Goal: Information Seeking & Learning: Check status

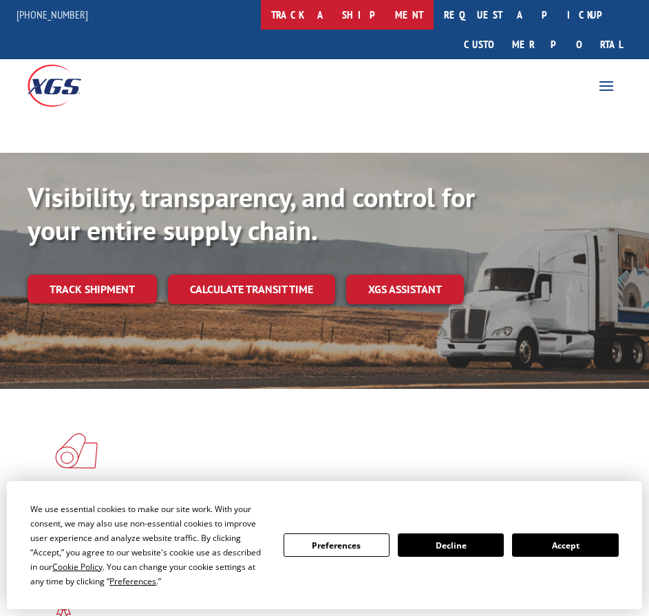
click at [381, 22] on link "track a shipment" at bounding box center [347, 15] width 173 height 30
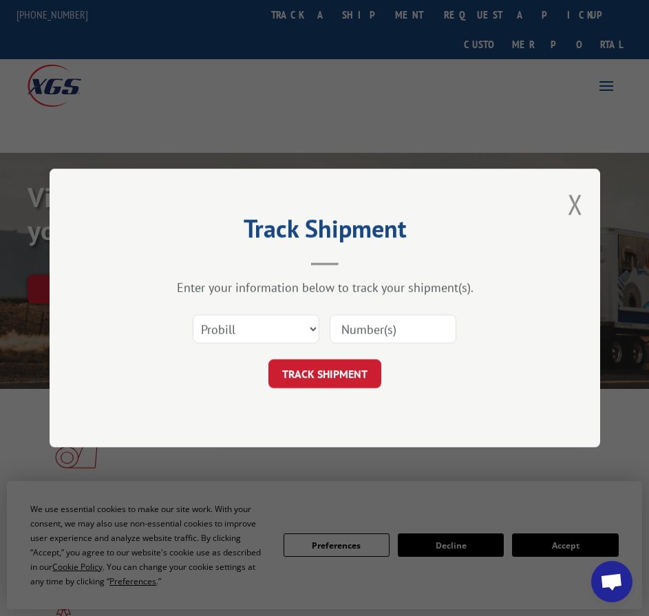
drag, startPoint x: 376, startPoint y: 317, endPoint x: 373, endPoint y: 332, distance: 15.4
click at [377, 317] on input at bounding box center [393, 329] width 127 height 29
paste input "17409252"
type input "17409252"
click at [354, 372] on button "TRACK SHIPMENT" at bounding box center [325, 373] width 113 height 29
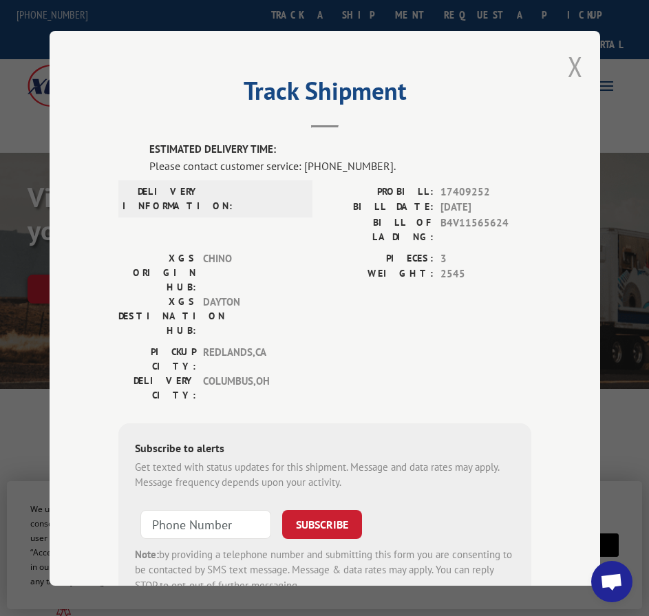
click at [569, 76] on button "Close modal" at bounding box center [575, 66] width 15 height 36
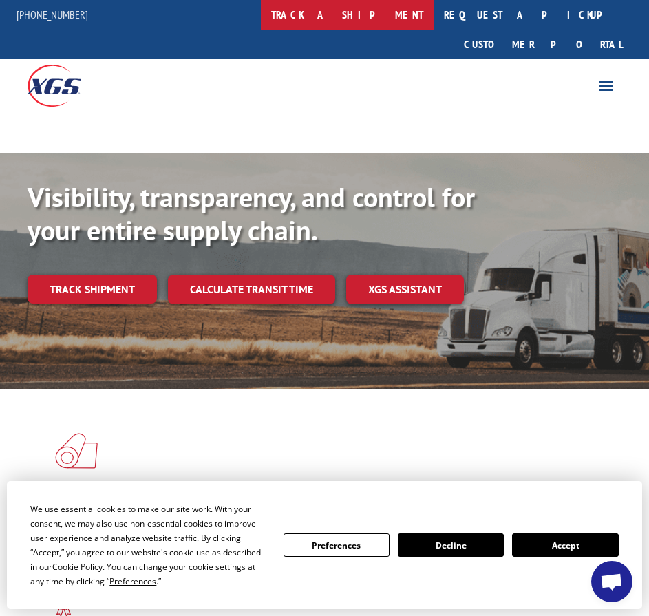
click at [359, 14] on link "track a shipment" at bounding box center [347, 15] width 173 height 30
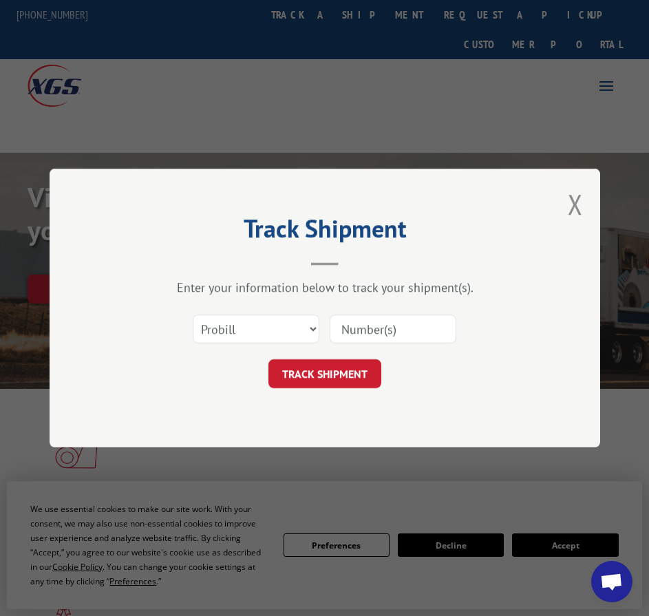
click at [401, 317] on input at bounding box center [393, 329] width 127 height 29
paste input "16955612"
type input "16955612"
click at [333, 388] on button "TRACK SHIPMENT" at bounding box center [325, 373] width 113 height 29
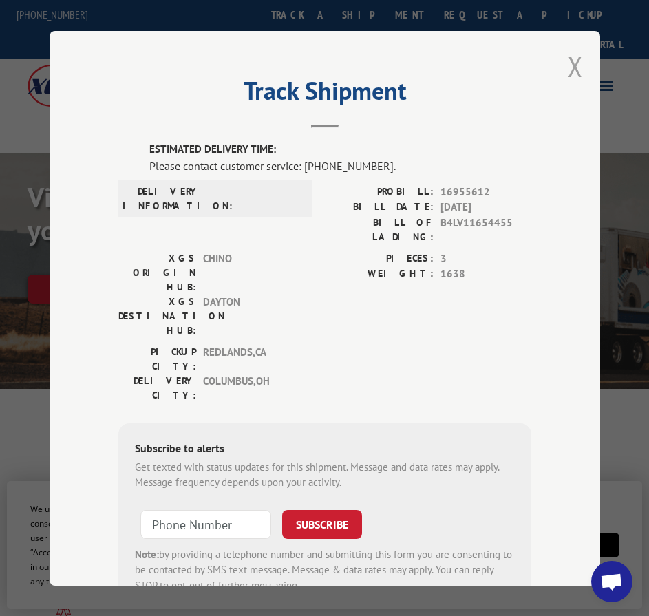
click at [571, 63] on button "Close modal" at bounding box center [575, 66] width 15 height 36
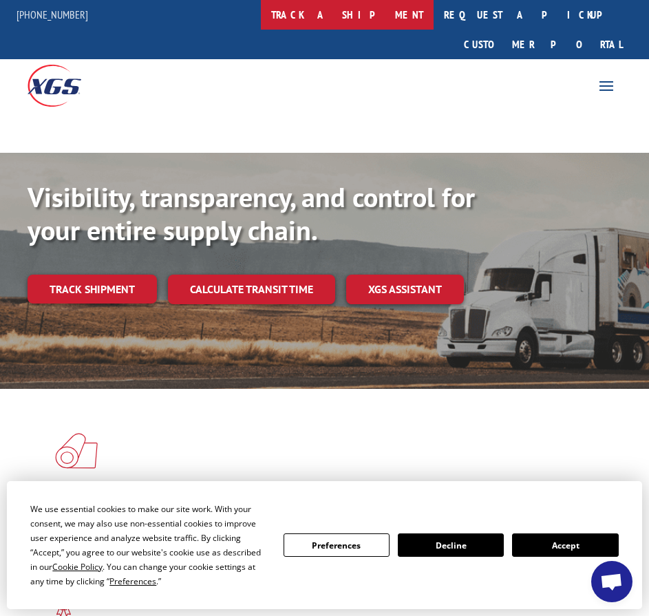
click at [346, 10] on link "track a shipment" at bounding box center [347, 15] width 173 height 30
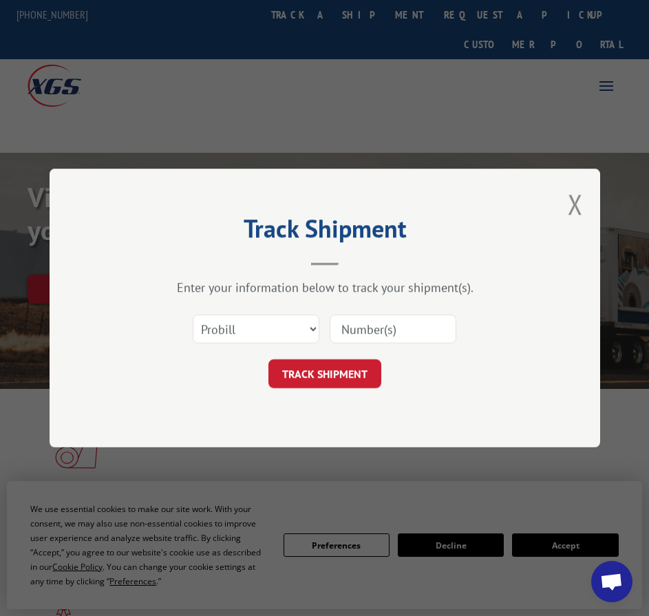
click at [419, 331] on input at bounding box center [393, 329] width 127 height 29
paste input "17409311"
type input "17409311"
click at [338, 375] on button "TRACK SHIPMENT" at bounding box center [325, 373] width 113 height 29
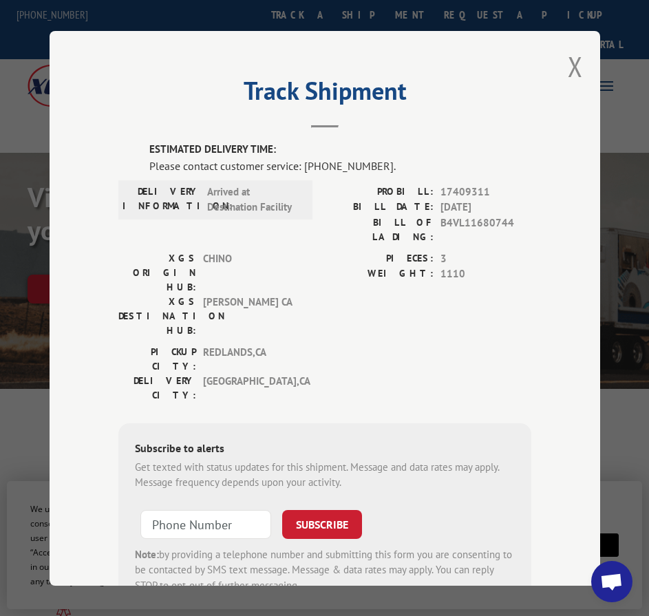
click at [570, 57] on button "Close modal" at bounding box center [575, 66] width 15 height 36
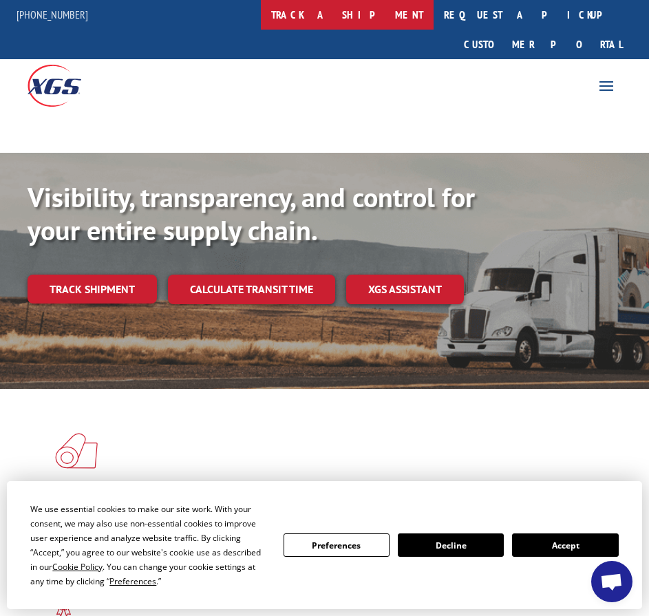
click at [364, 16] on link "track a shipment" at bounding box center [347, 15] width 173 height 30
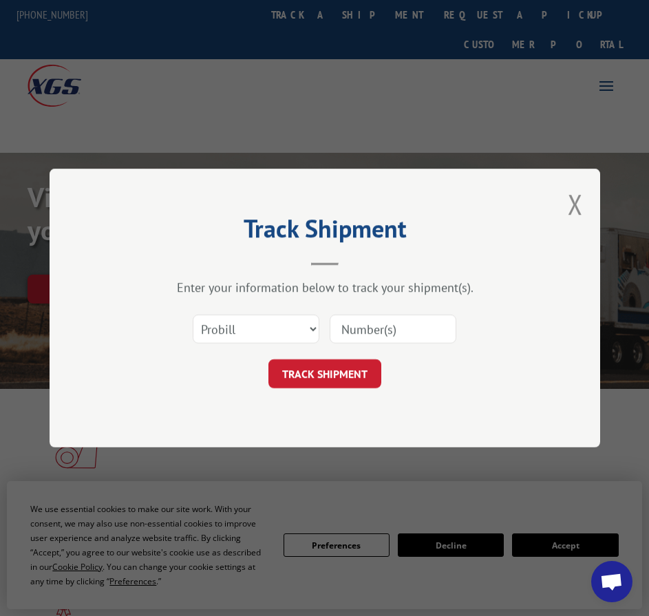
click at [403, 324] on input at bounding box center [393, 329] width 127 height 29
paste input "17608701"
type input "17608701"
click at [338, 373] on button "TRACK SHIPMENT" at bounding box center [325, 373] width 113 height 29
